Goal: Download file/media

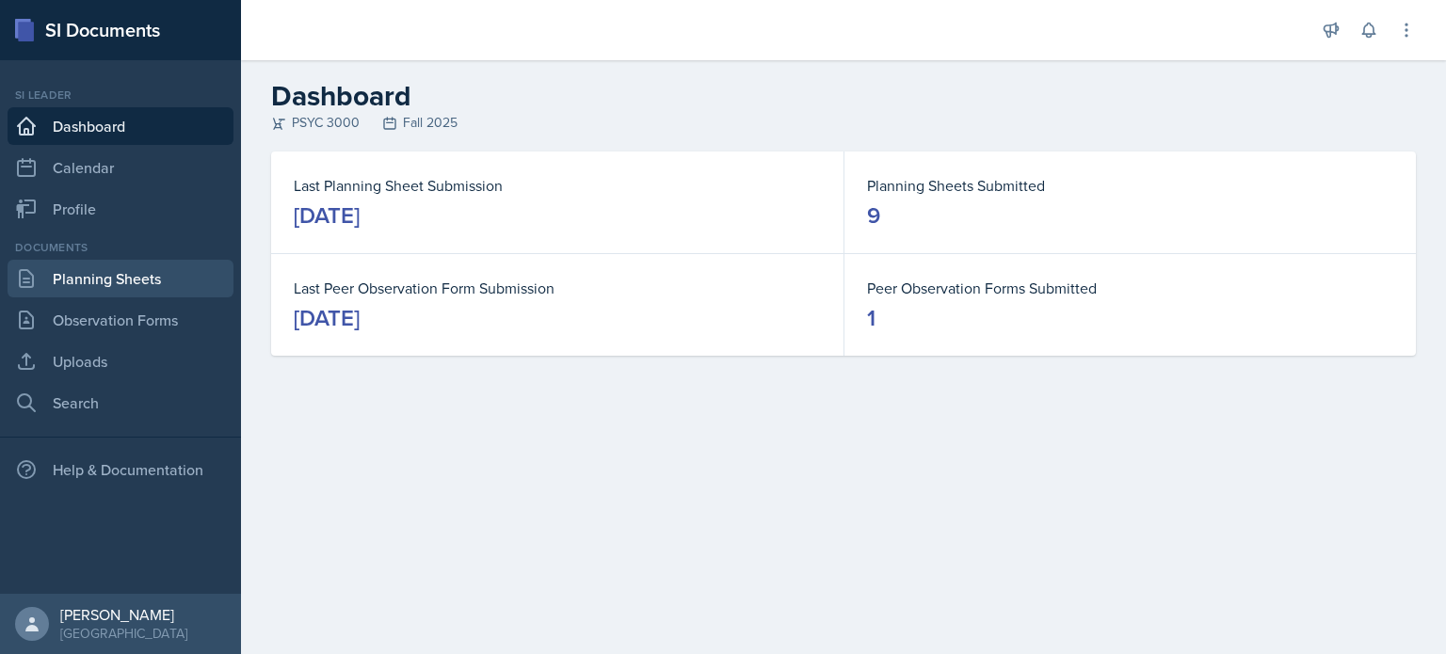
click at [113, 297] on link "Planning Sheets" at bounding box center [121, 279] width 226 height 38
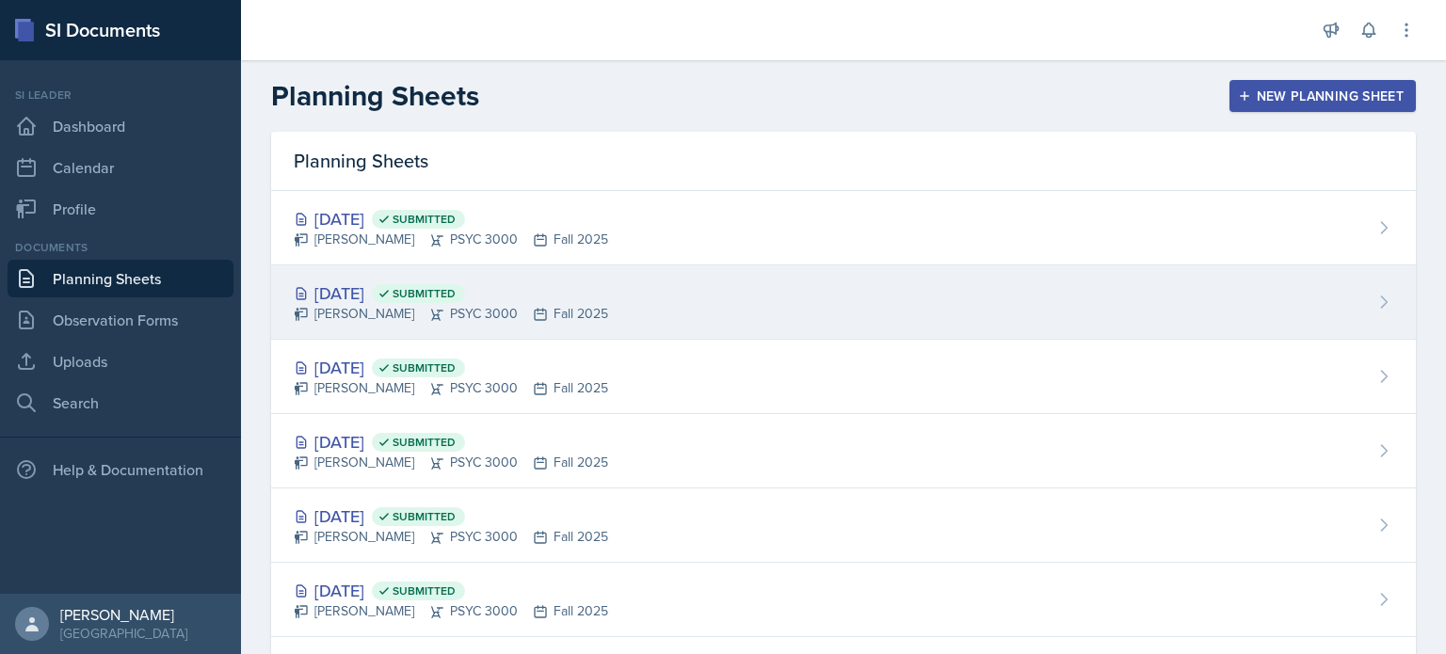
click at [751, 284] on div "[DATE] Submitted [PERSON_NAME] PSYC 3000 Fall 2025" at bounding box center [843, 303] width 1145 height 74
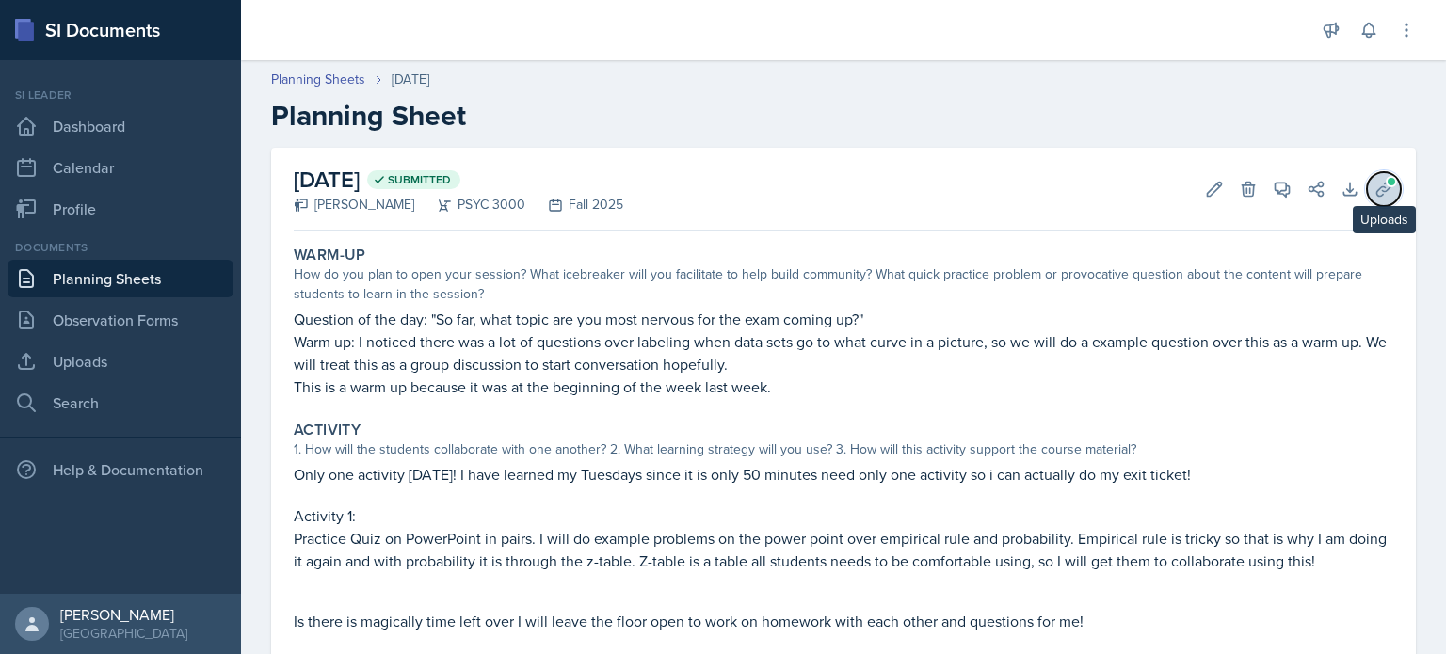
click at [1394, 189] on button "Uploads" at bounding box center [1384, 189] width 34 height 34
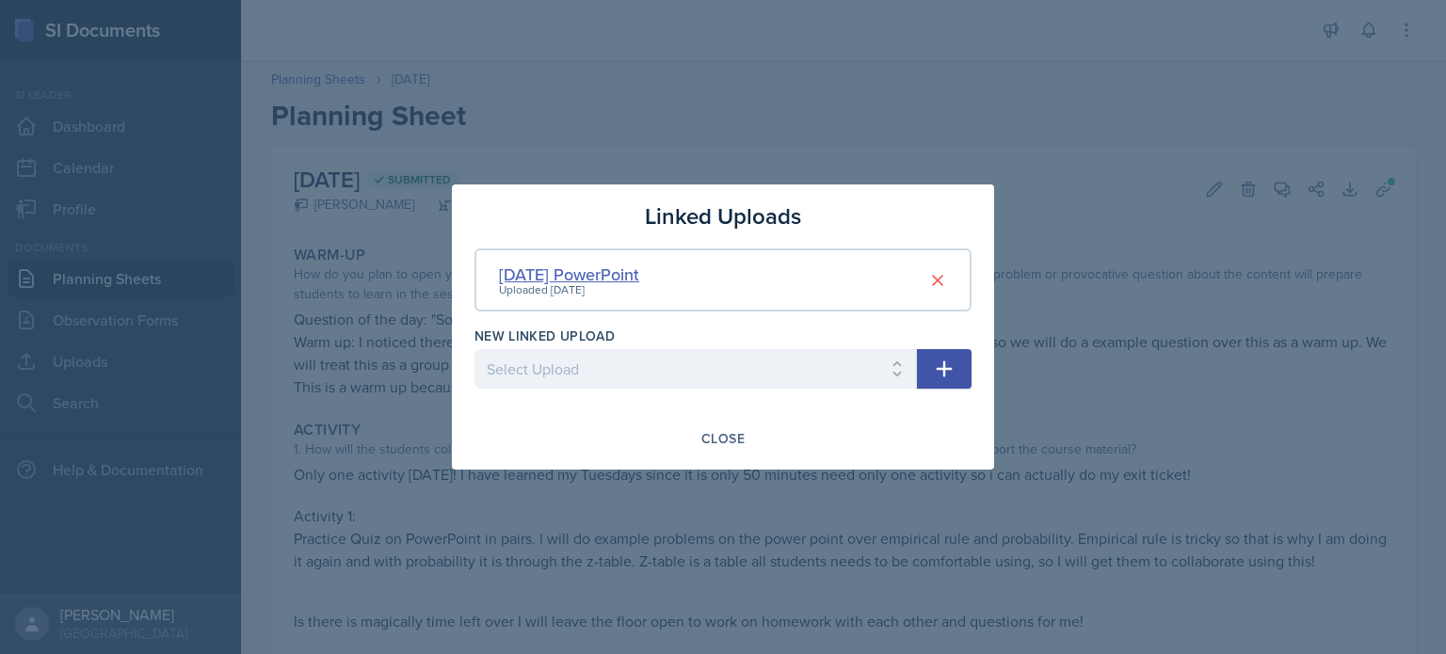
click at [528, 272] on div "[DATE] PowerPoint" at bounding box center [569, 274] width 140 height 25
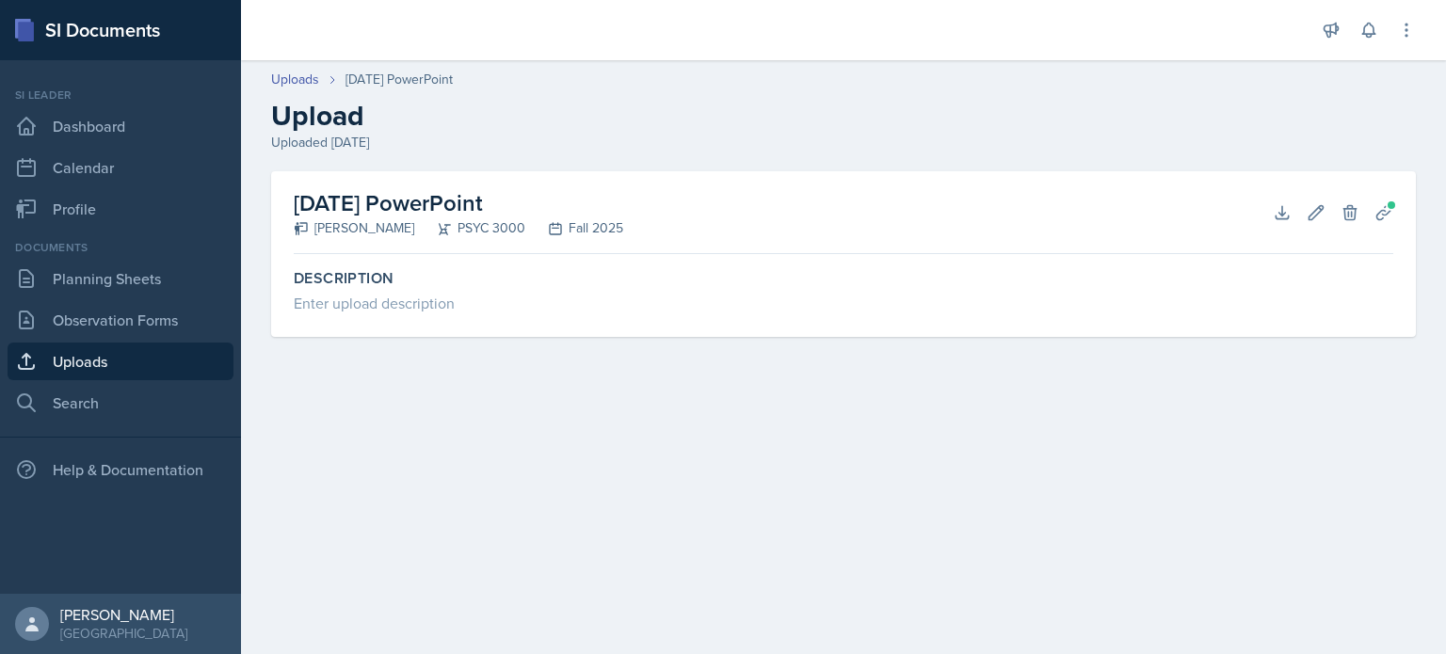
click at [486, 200] on h2 "[DATE] PowerPoint" at bounding box center [459, 203] width 330 height 34
click at [1283, 205] on icon at bounding box center [1282, 212] width 19 height 19
